Goal: Obtain resource: Download file/media

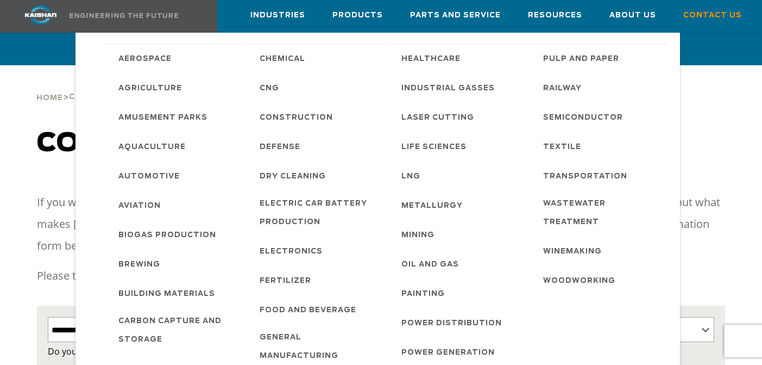
select select "**********"
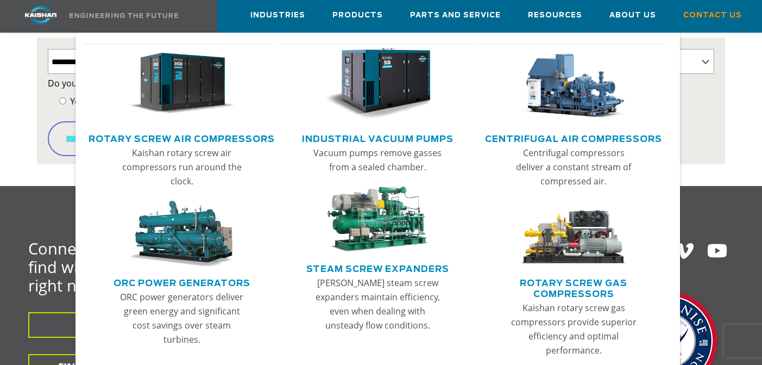
click at [179, 108] on img "Main menu" at bounding box center [182, 84] width 106 height 72
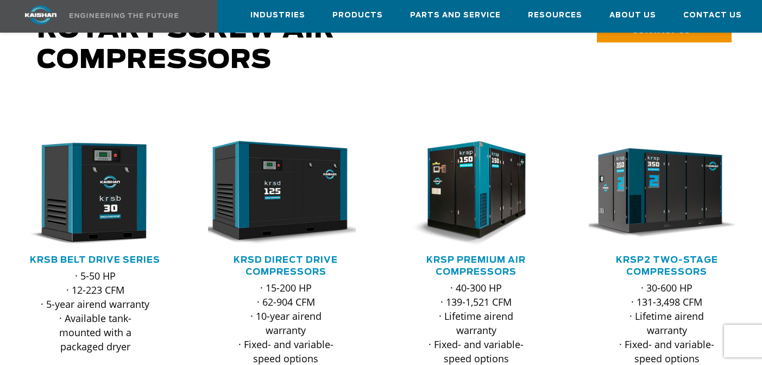
scroll to position [116, 0]
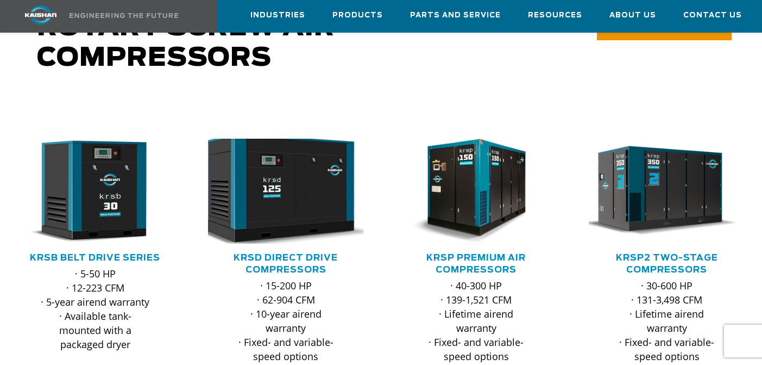
click at [273, 185] on img at bounding box center [278, 191] width 172 height 116
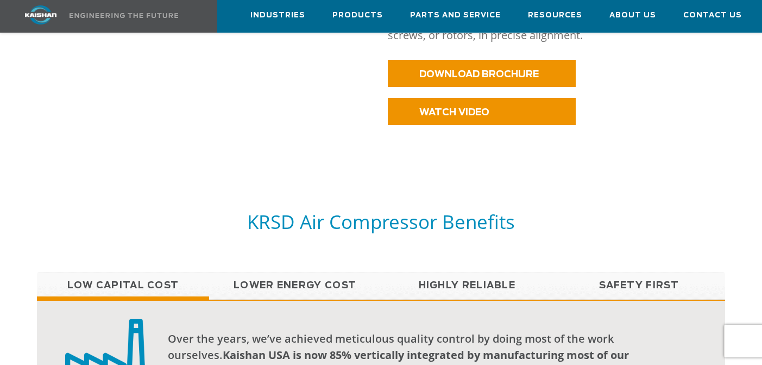
scroll to position [700, 0]
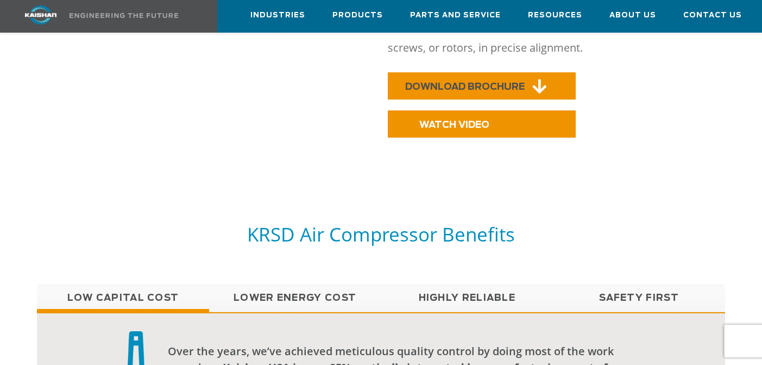
click at [485, 82] on span "DOWNLOAD BROCHURE" at bounding box center [465, 86] width 120 height 9
